Goal: Navigation & Orientation: Find specific page/section

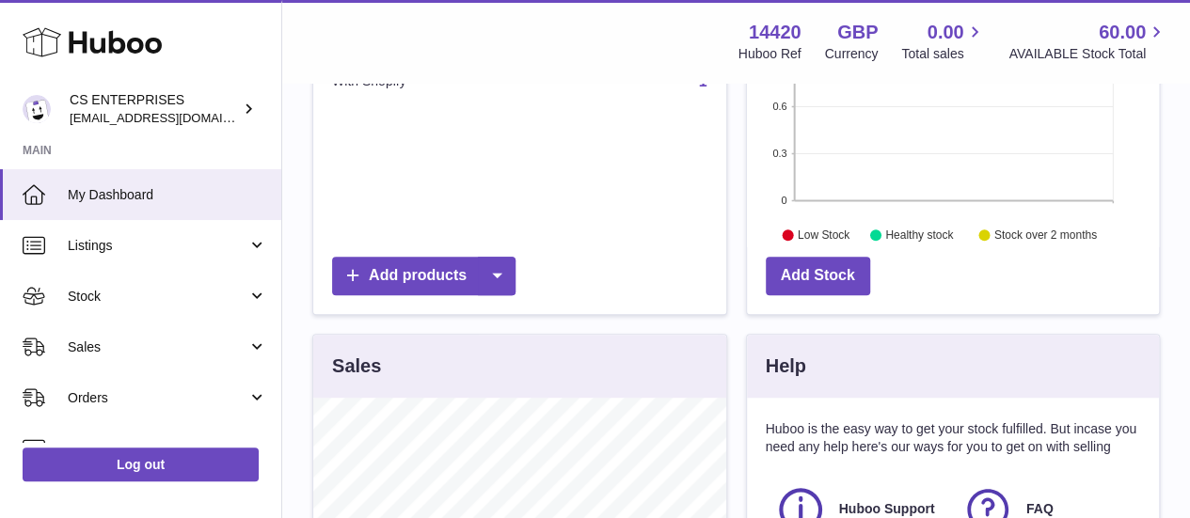
scroll to position [188, 0]
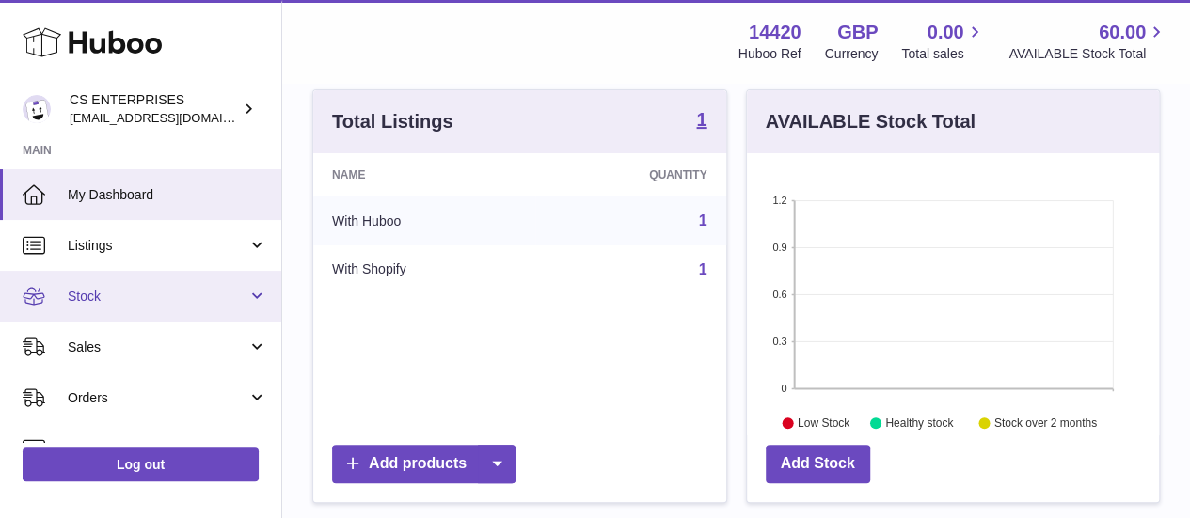
click at [156, 289] on span "Stock" at bounding box center [158, 297] width 180 height 18
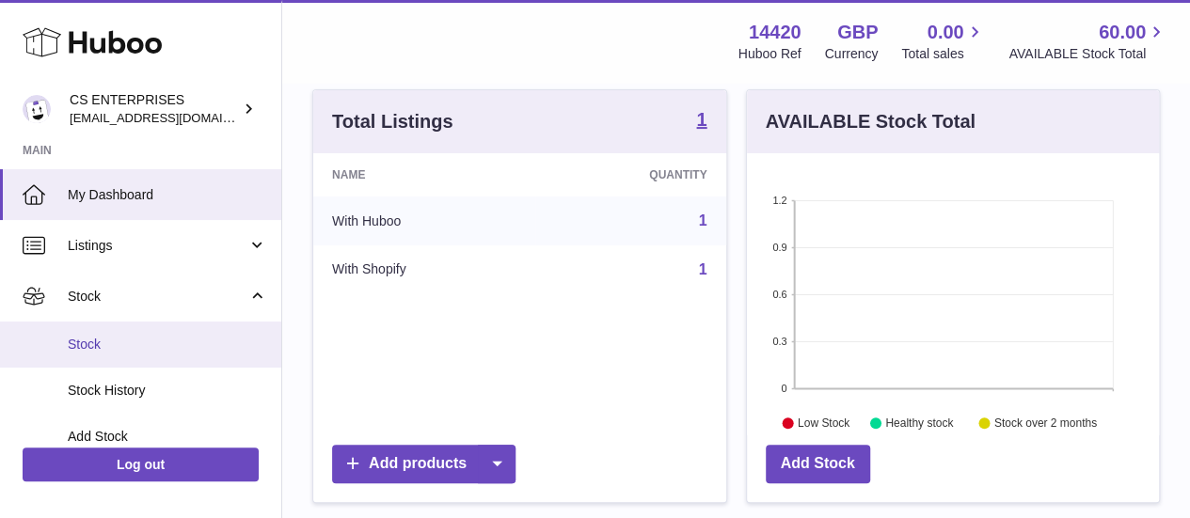
click at [154, 326] on link "Stock" at bounding box center [140, 345] width 281 height 46
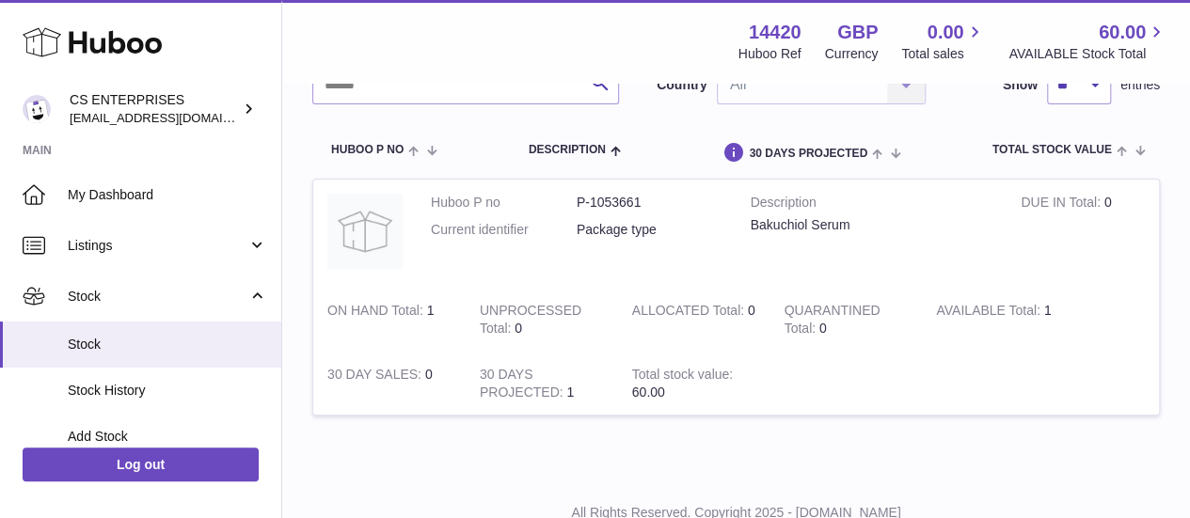
scroll to position [188, 0]
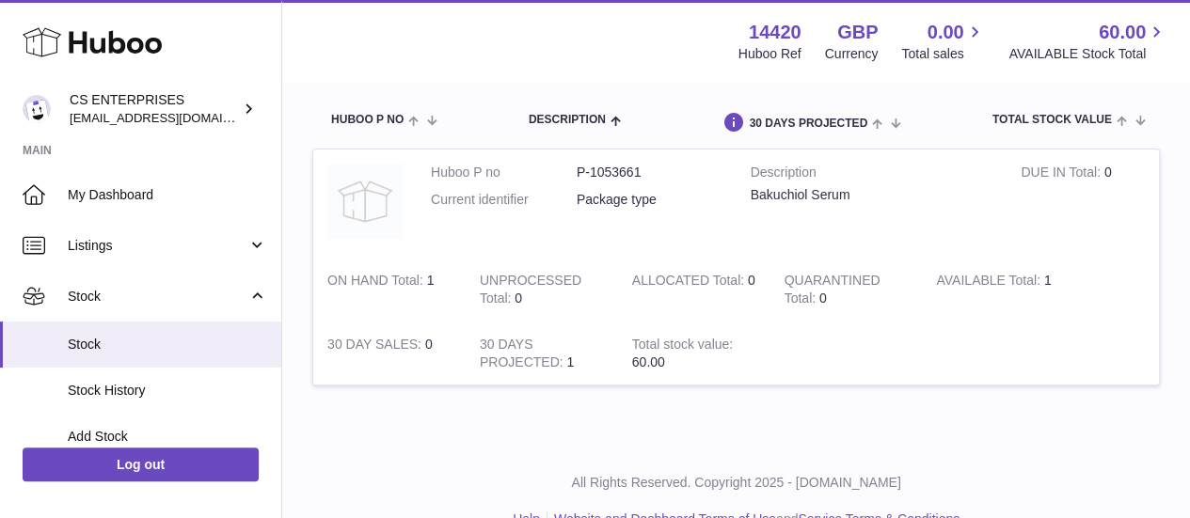
click at [362, 196] on img at bounding box center [364, 201] width 75 height 75
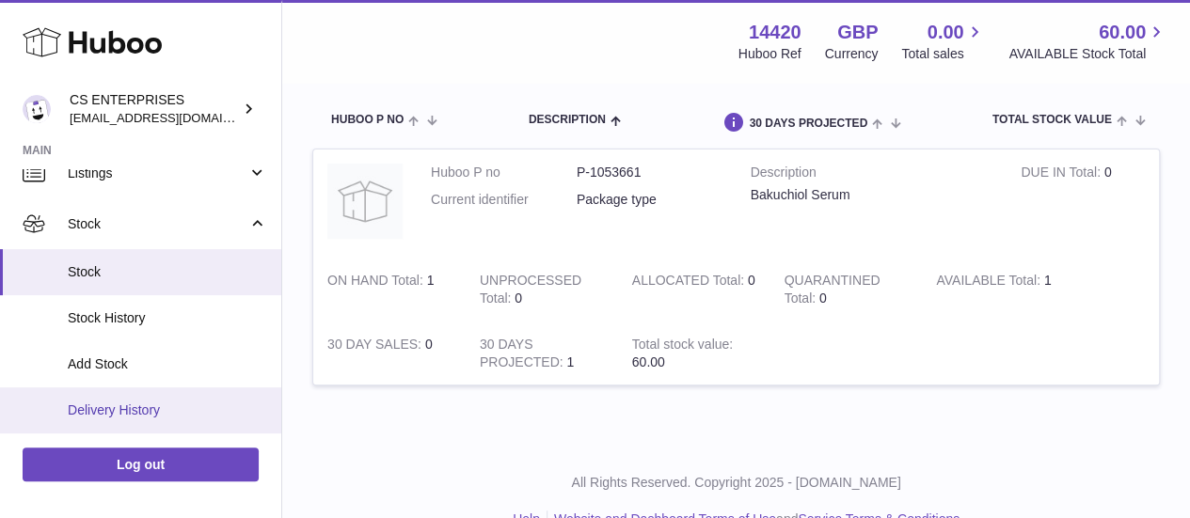
scroll to position [94, 0]
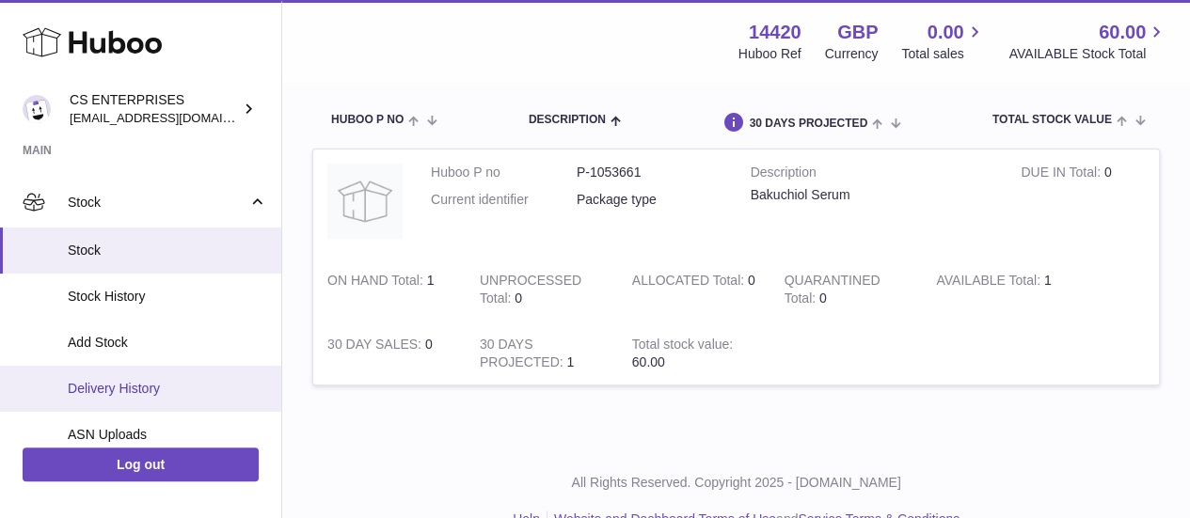
click at [127, 388] on span "Delivery History" at bounding box center [167, 389] width 199 height 18
